Goal: Find specific page/section: Find specific page/section

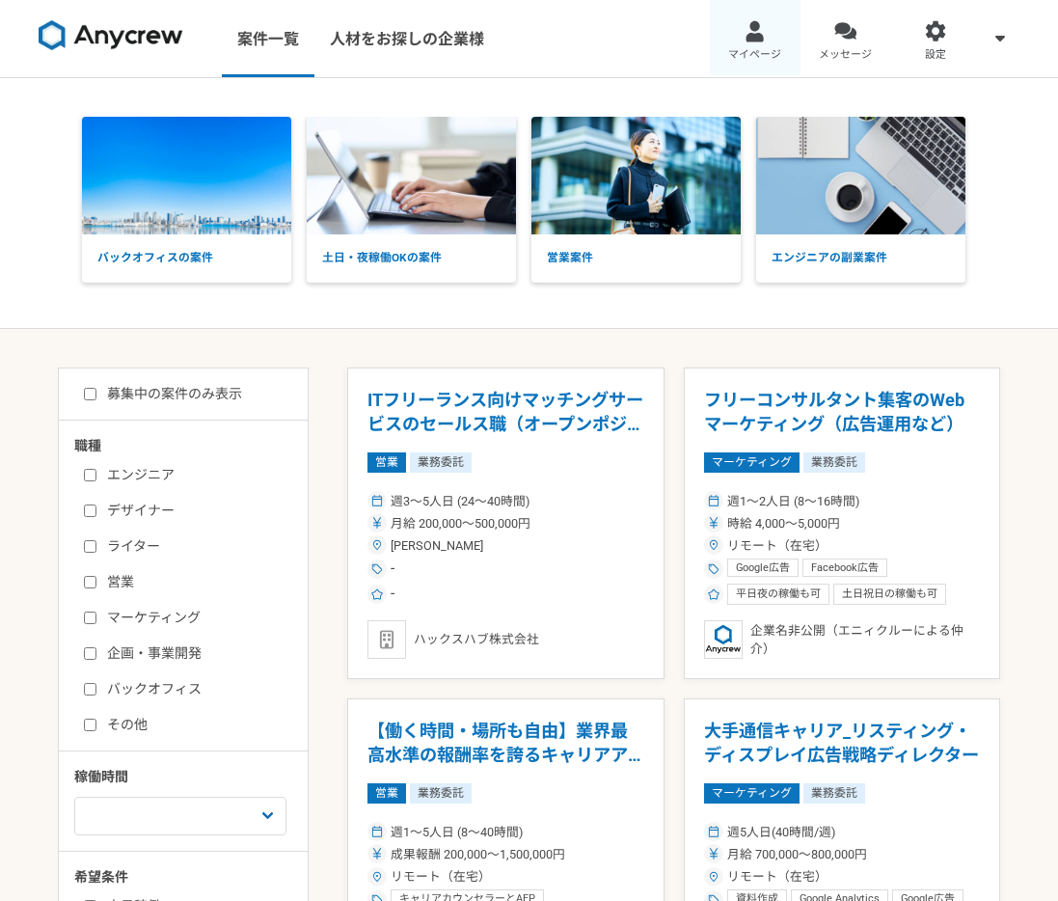
click at [744, 33] on div at bounding box center [755, 31] width 22 height 22
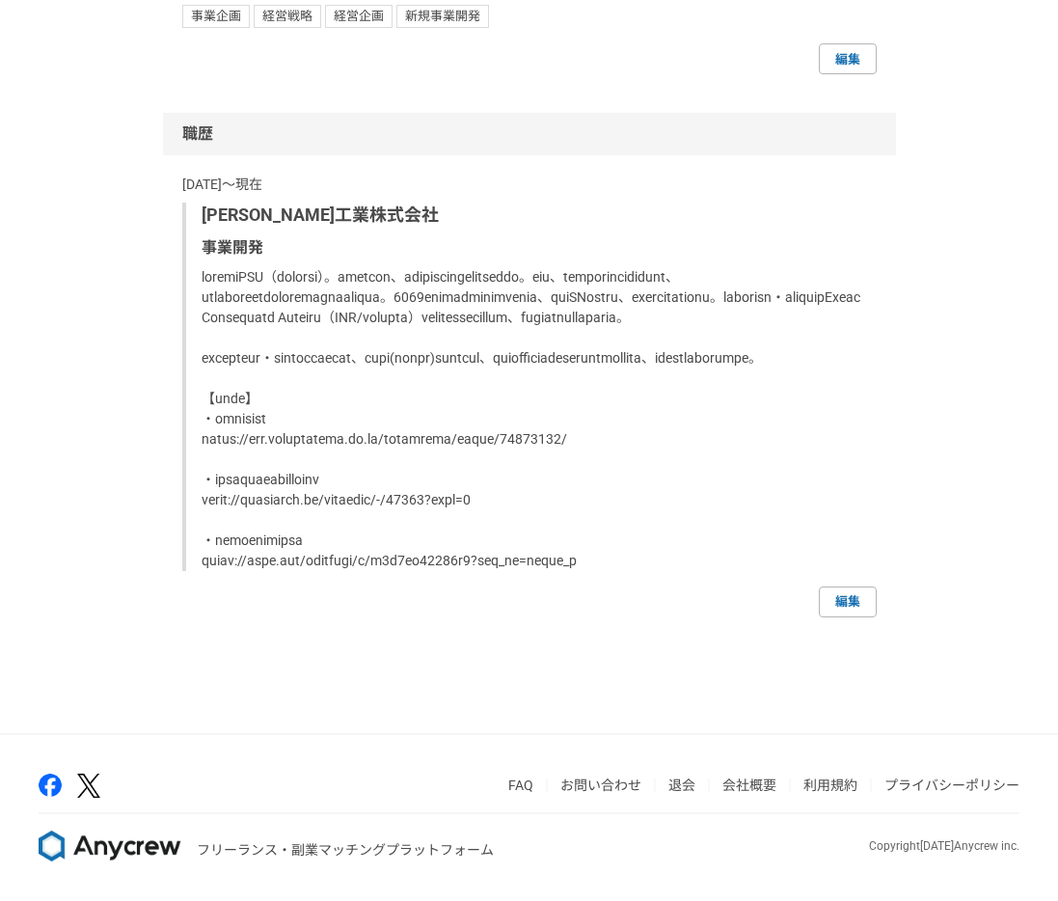
scroll to position [1058, 0]
click at [352, 267] on p at bounding box center [532, 419] width 660 height 304
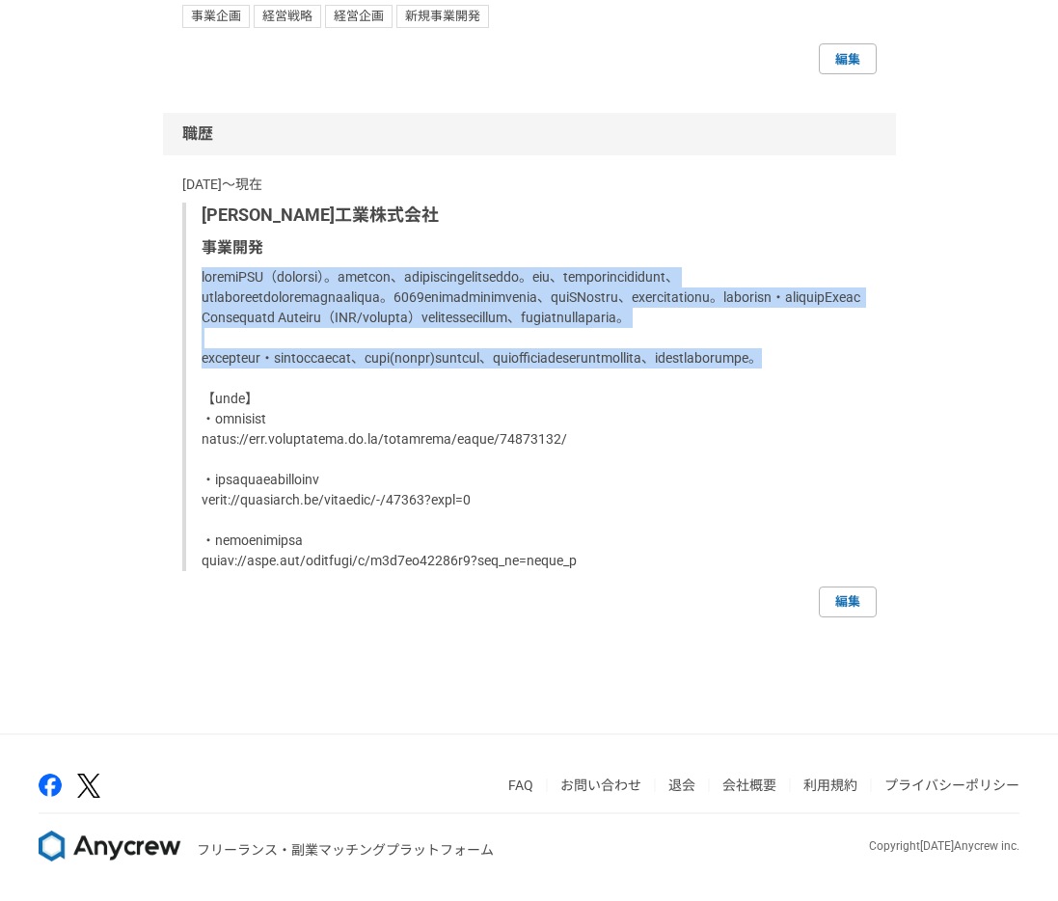
drag, startPoint x: 204, startPoint y: 220, endPoint x: 697, endPoint y: 356, distance: 512.3
click at [697, 356] on p at bounding box center [532, 419] width 660 height 304
copy p "[PERSON_NAME]工業CXO（最高体験責任者）。大学在学中から、情報誌の編集者としてキャリアをスタート。その後、日本酒製造会社で酒造りに取り組み、後に…"
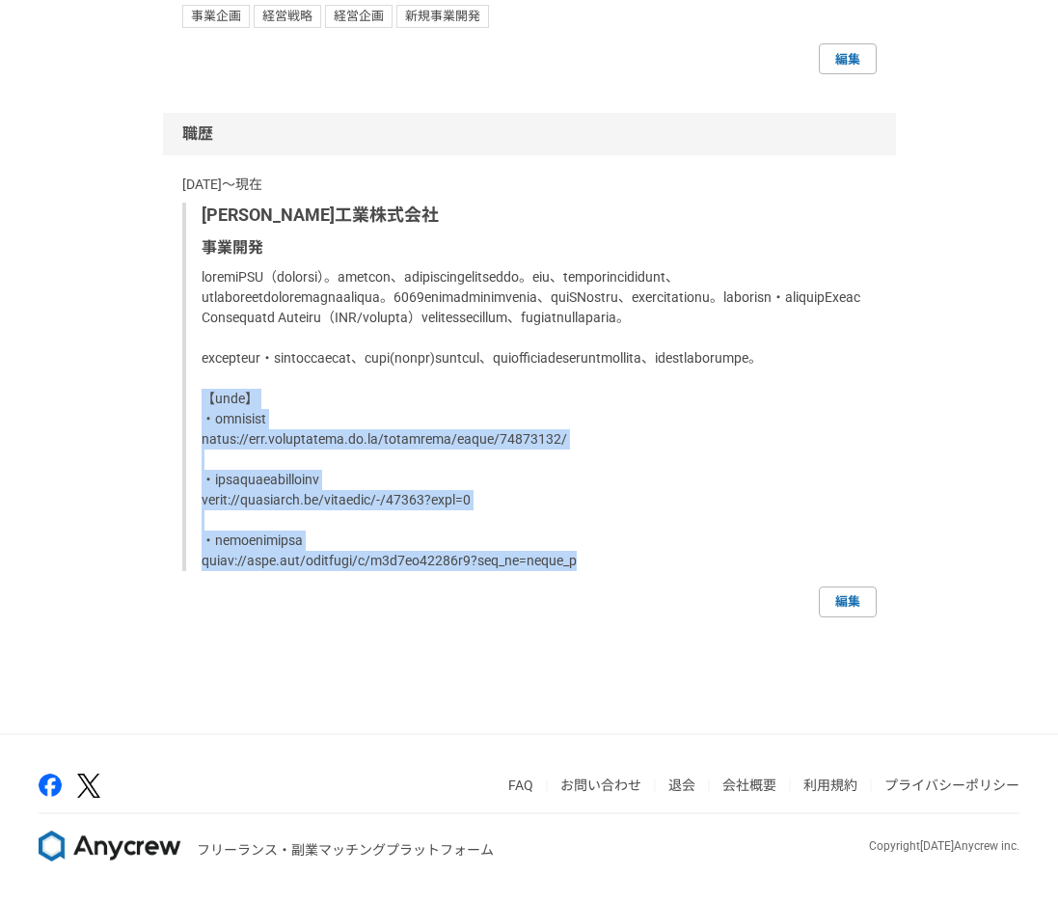
drag, startPoint x: 205, startPoint y: 395, endPoint x: 581, endPoint y: 554, distance: 407.6
click at [581, 554] on p at bounding box center [532, 419] width 660 height 304
copy p "【記事など】 ・社員インタビュー [URL][DOMAIN_NAME] ・プレジデントでのマーケティング対談 [URL][DOMAIN_NAME] ・ブランド…"
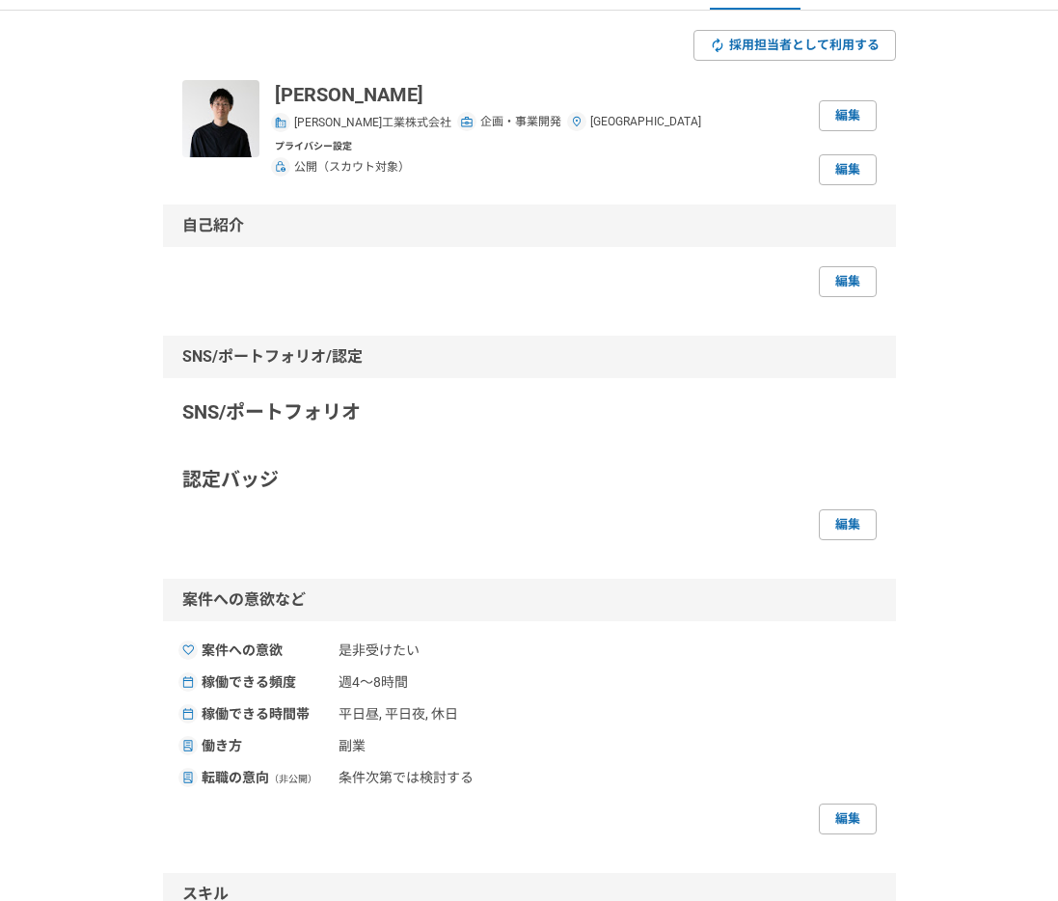
scroll to position [0, 0]
